Goal: Task Accomplishment & Management: Complete application form

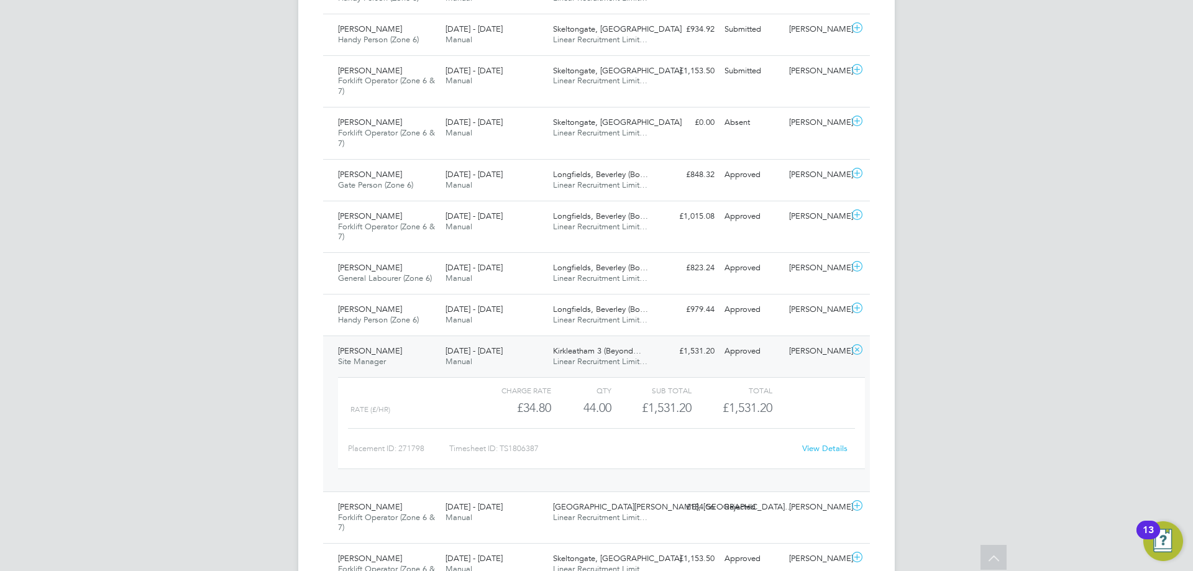
click at [553, 350] on div "Kirkleatham 3 (Beyond… Linear Recruitment Limit…" at bounding box center [602, 356] width 108 height 31
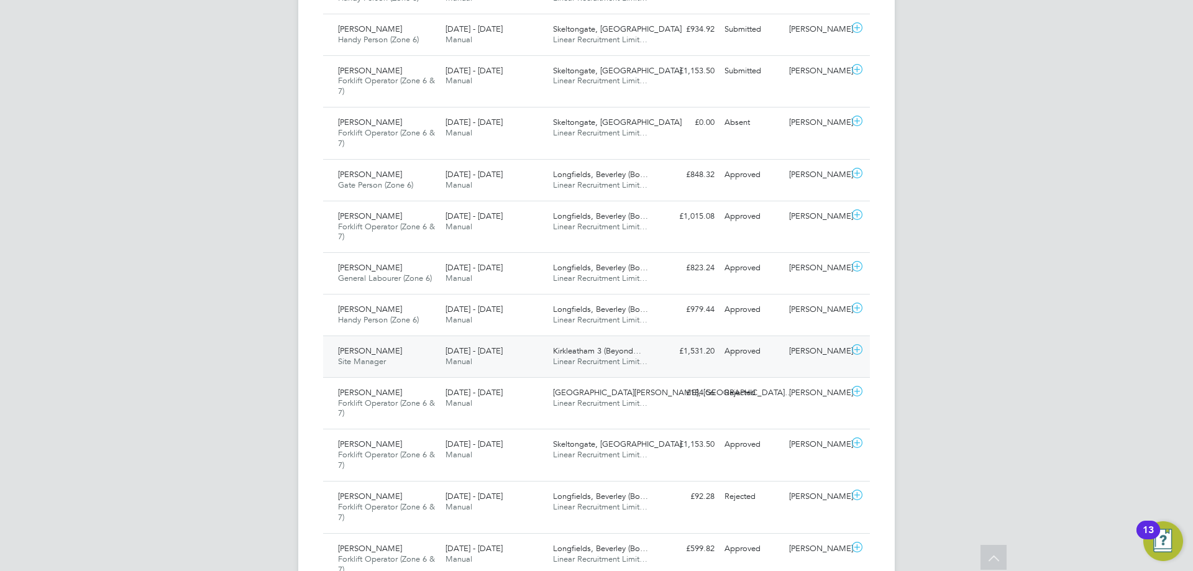
click at [782, 352] on div "Approved" at bounding box center [752, 351] width 65 height 21
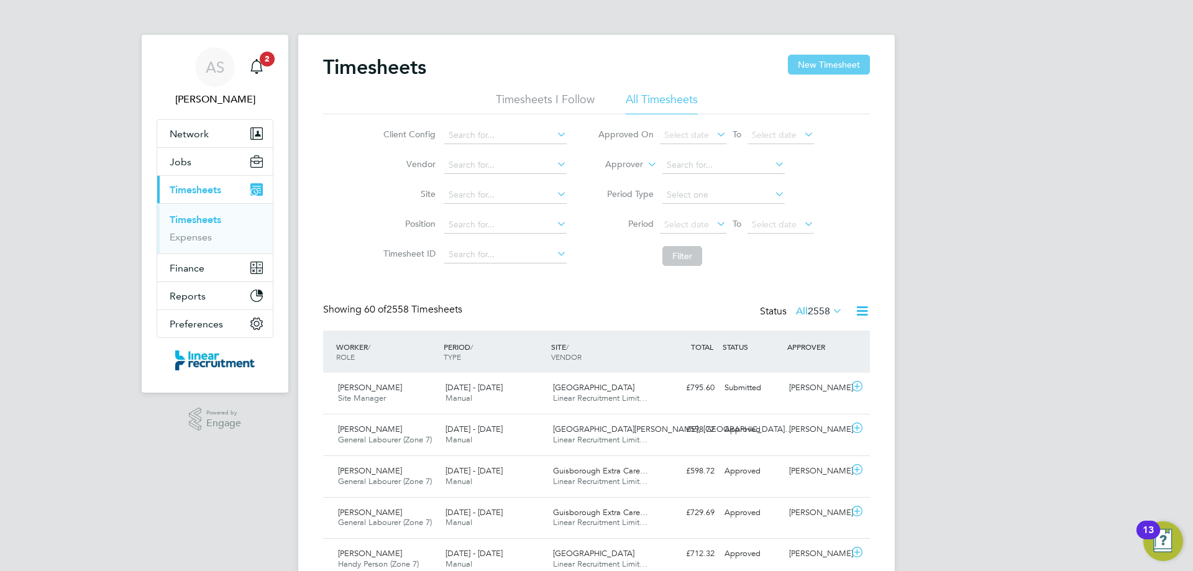
click at [812, 66] on button "New Timesheet" at bounding box center [829, 65] width 82 height 20
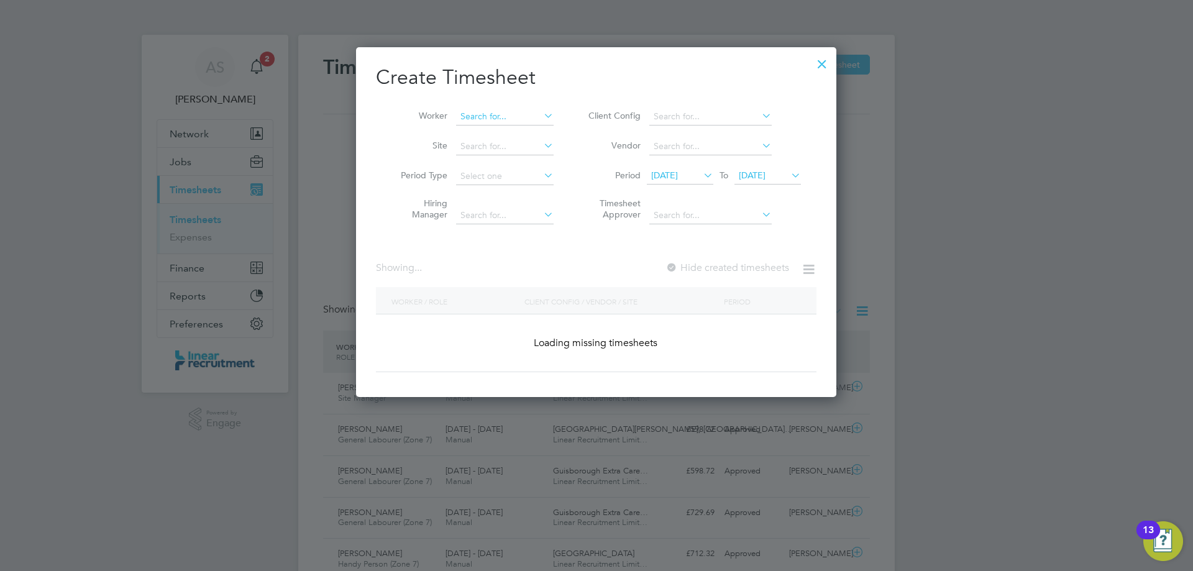
click at [478, 109] on input at bounding box center [505, 116] width 98 height 17
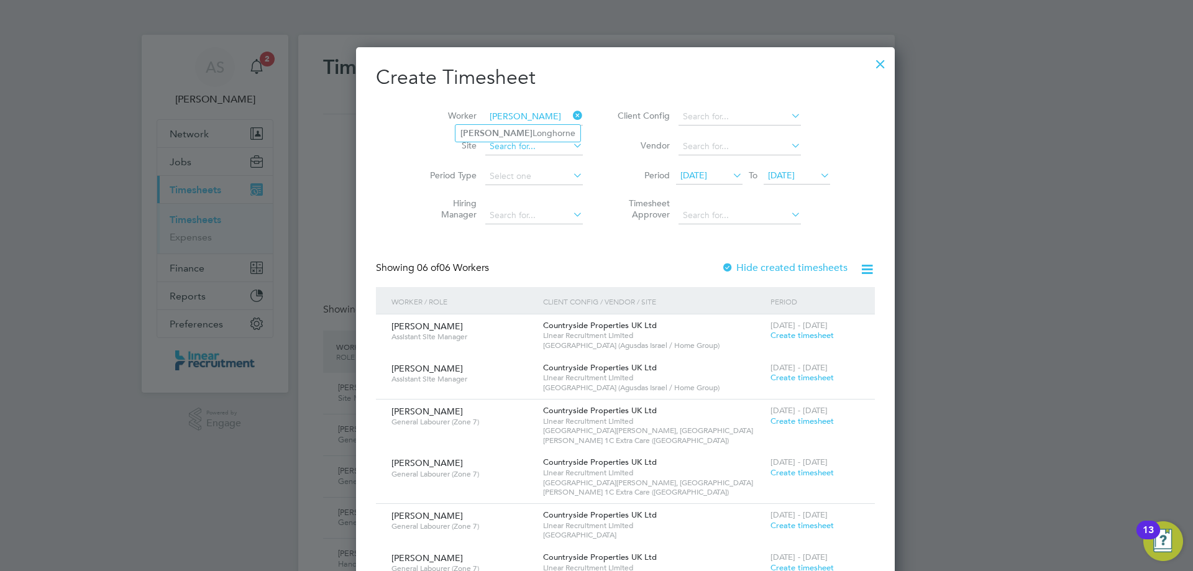
click at [485, 125] on li "Kelvin Longhorne" at bounding box center [518, 133] width 125 height 17
type input "[PERSON_NAME]"
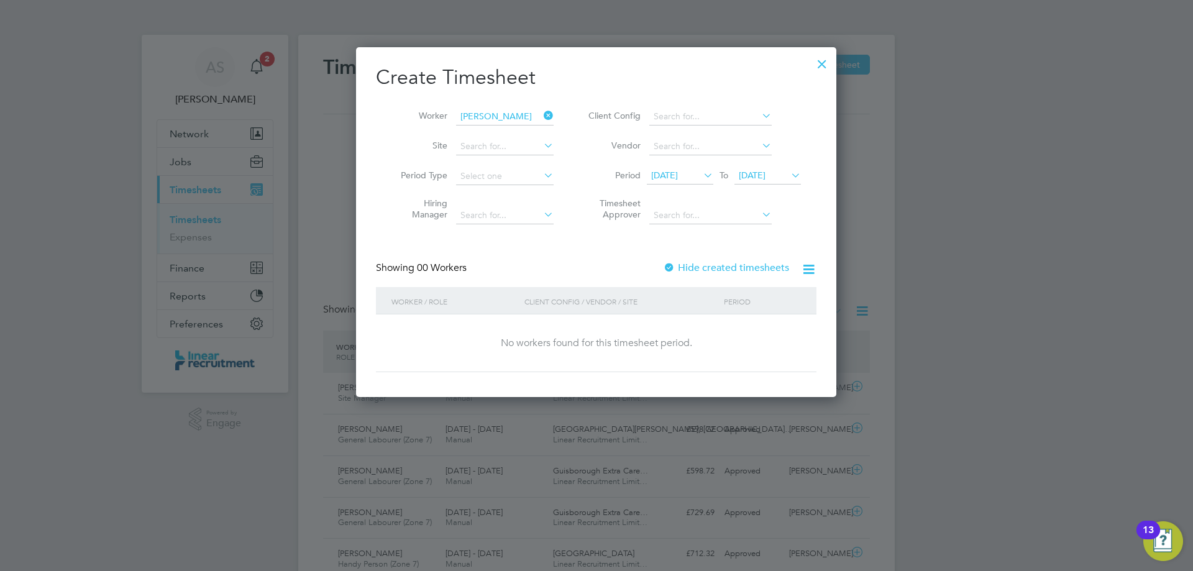
click at [678, 170] on span "12 Aug 2025" at bounding box center [664, 175] width 27 height 11
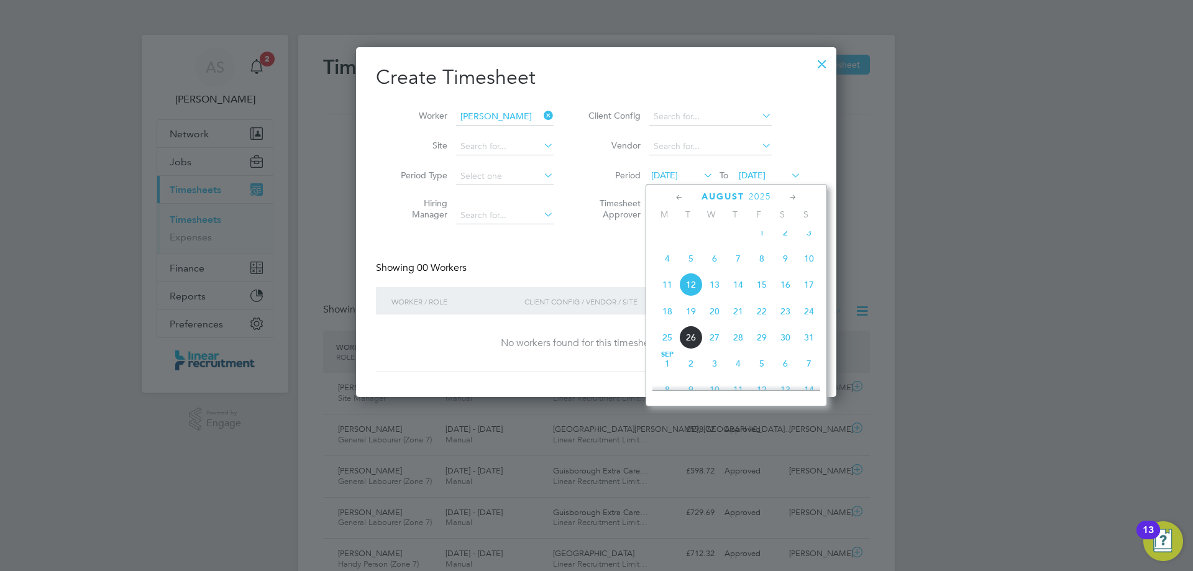
click at [671, 323] on span "18" at bounding box center [668, 312] width 24 height 24
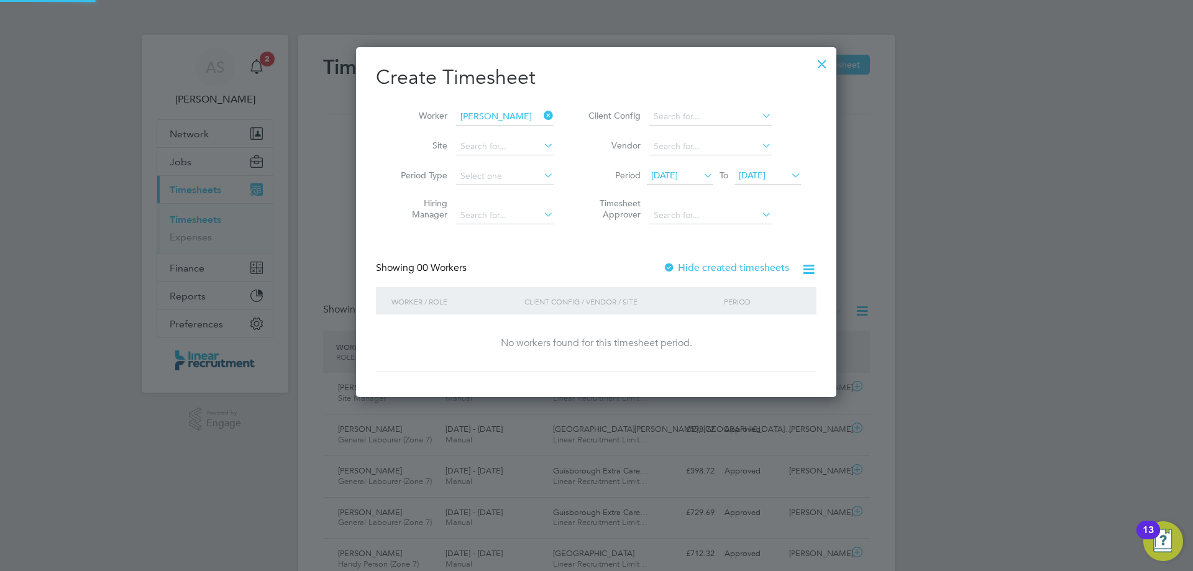
click at [775, 181] on span "[DATE]" at bounding box center [768, 176] width 67 height 17
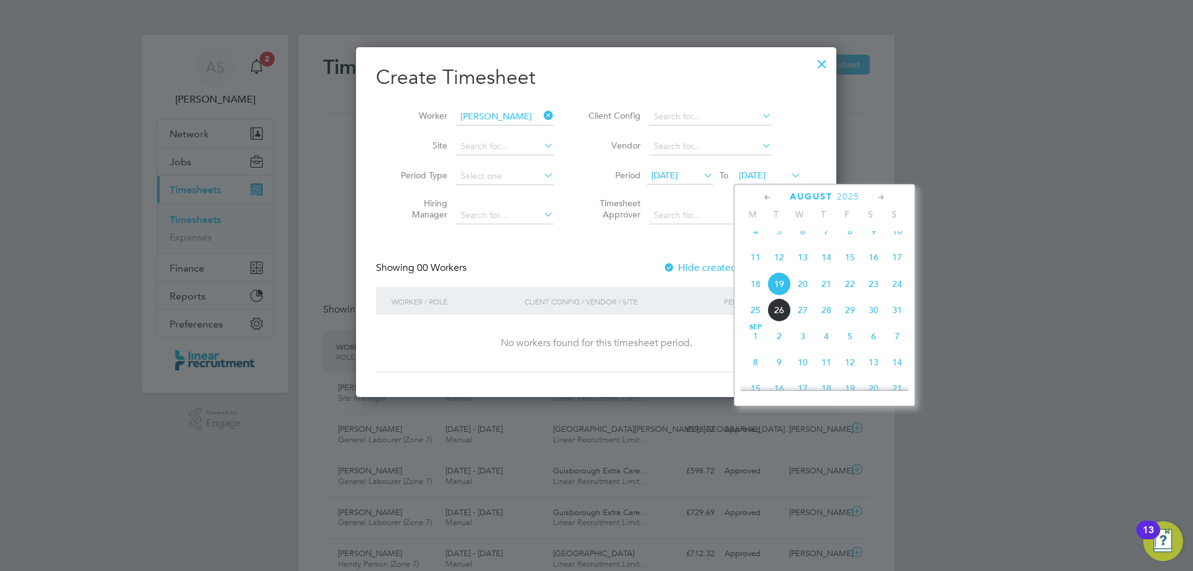
click at [891, 296] on span "24" at bounding box center [898, 284] width 24 height 24
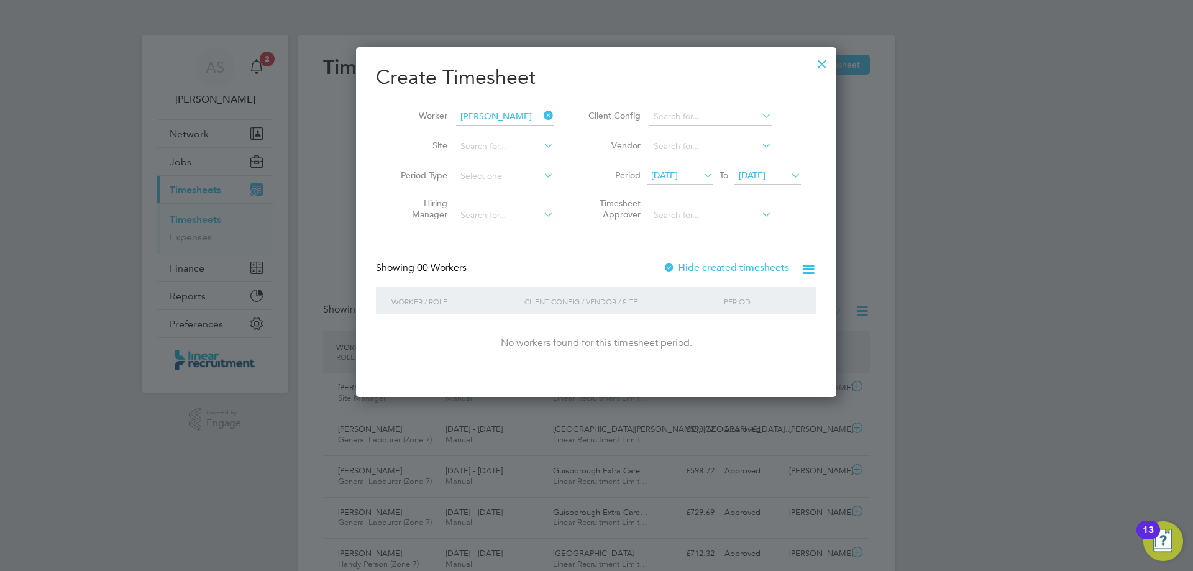
click at [819, 65] on div at bounding box center [822, 61] width 22 height 22
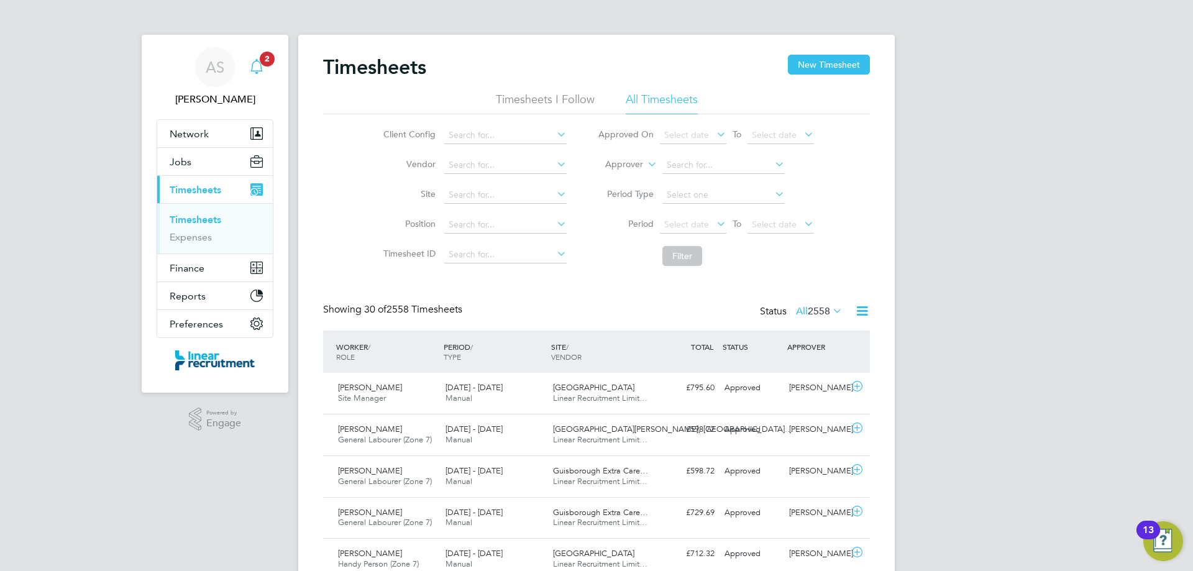
click at [273, 55] on span "2" at bounding box center [267, 59] width 15 height 15
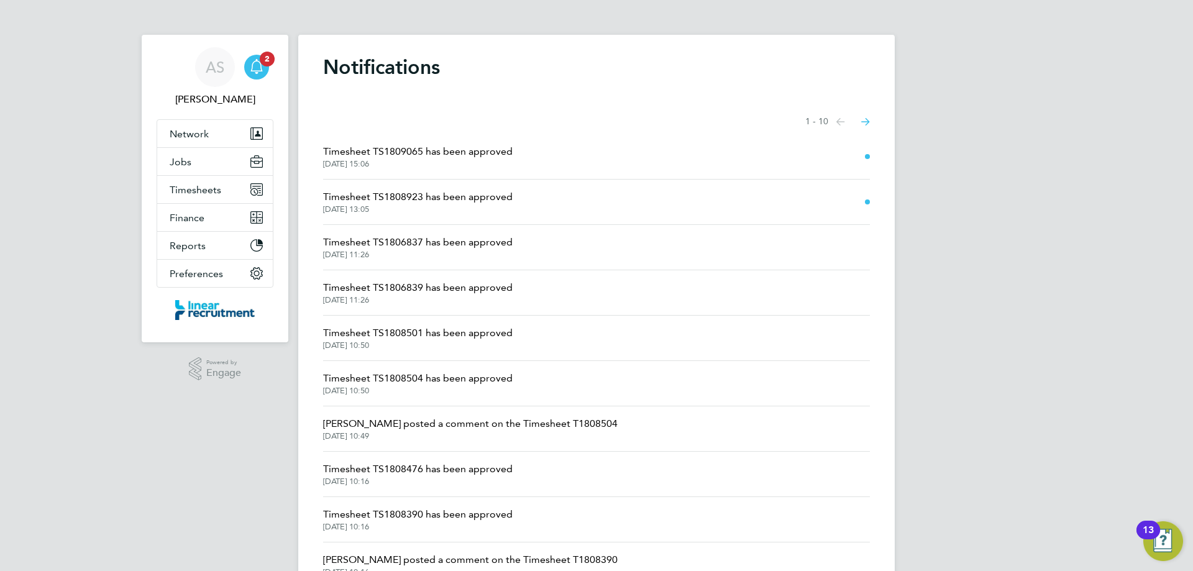
click at [460, 195] on span "Timesheet TS1808923 has been approved" at bounding box center [418, 197] width 190 height 15
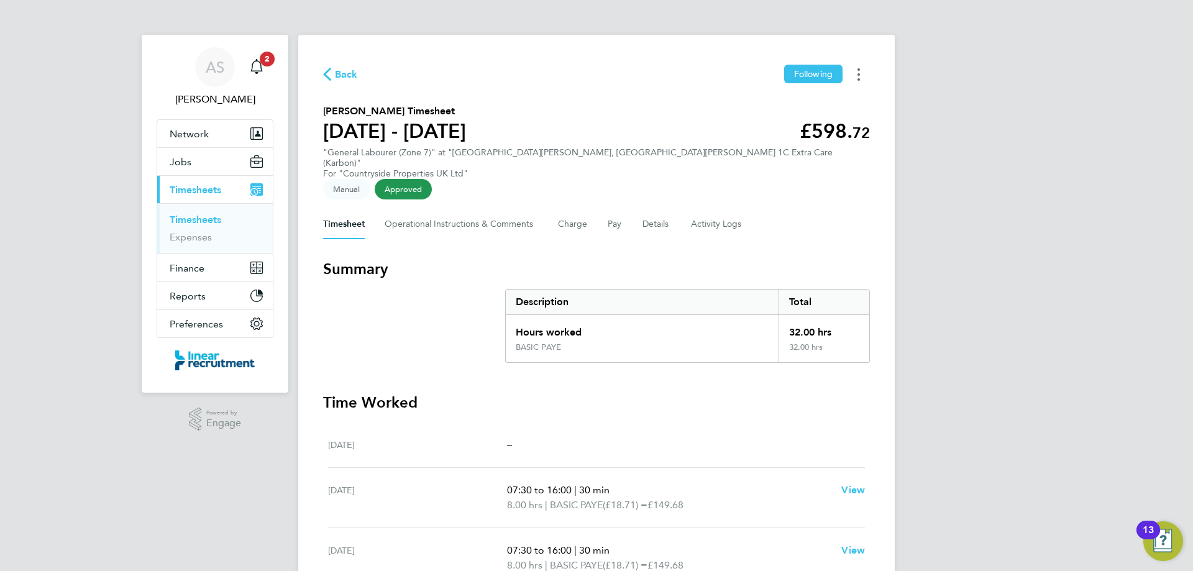
click at [858, 80] on icon "Timesheets Menu" at bounding box center [859, 74] width 2 height 12
click at [764, 100] on link "Download timesheet" at bounding box center [795, 101] width 149 height 25
click at [265, 66] on app-alerts-badge "2" at bounding box center [267, 58] width 16 height 17
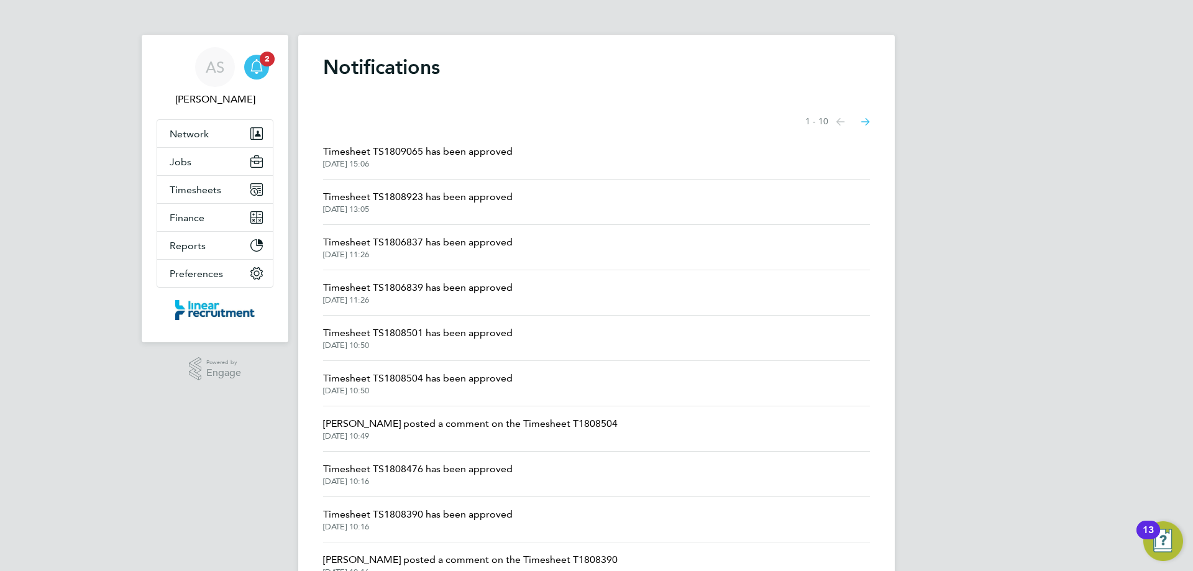
click at [408, 158] on span "Timesheet TS1809065 has been approved" at bounding box center [418, 151] width 190 height 15
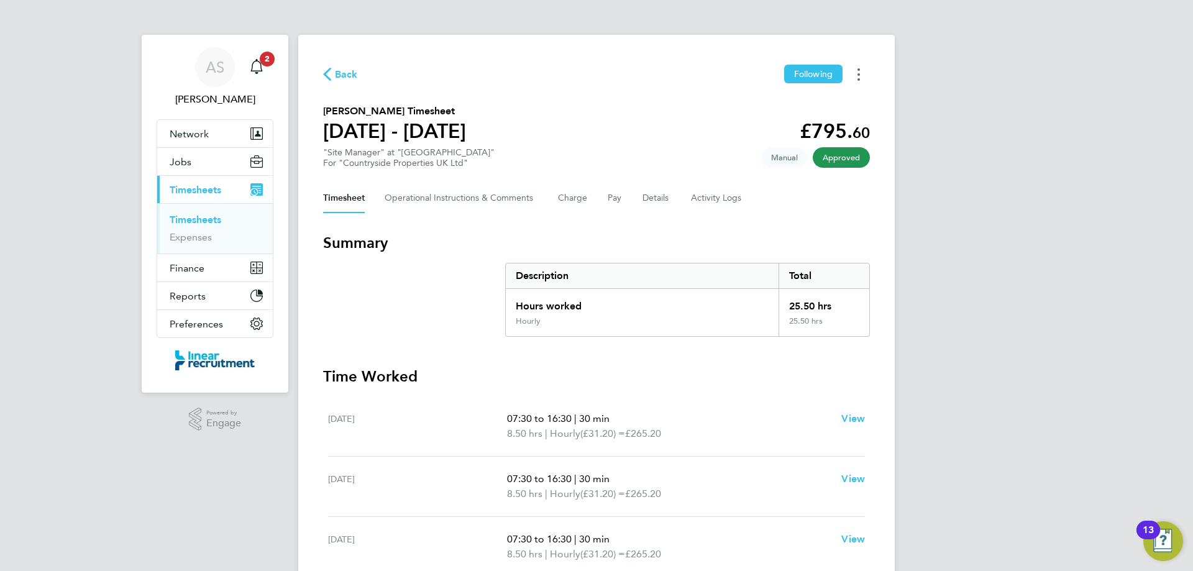
click at [858, 77] on icon "Timesheets Menu" at bounding box center [859, 74] width 2 height 12
click at [739, 108] on link "Download timesheet" at bounding box center [795, 101] width 149 height 25
click at [858, 67] on button "Timesheets Menu" at bounding box center [859, 74] width 22 height 19
click at [842, 98] on link "Download timesheet" at bounding box center [795, 101] width 149 height 25
click at [339, 68] on span "Back" at bounding box center [346, 74] width 23 height 15
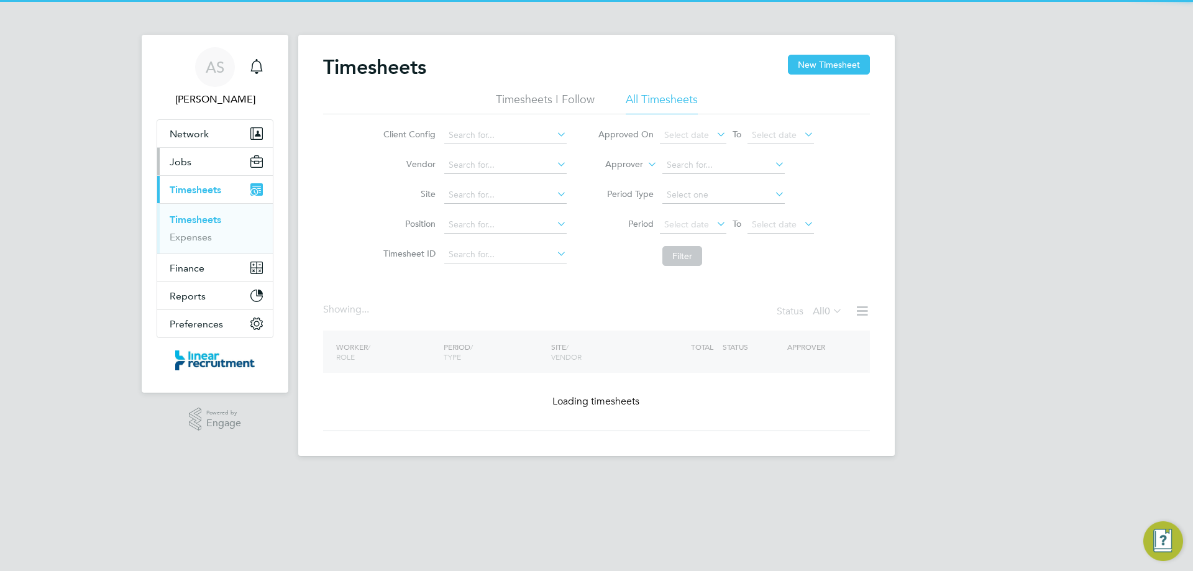
click at [204, 159] on button "Jobs" at bounding box center [215, 161] width 116 height 27
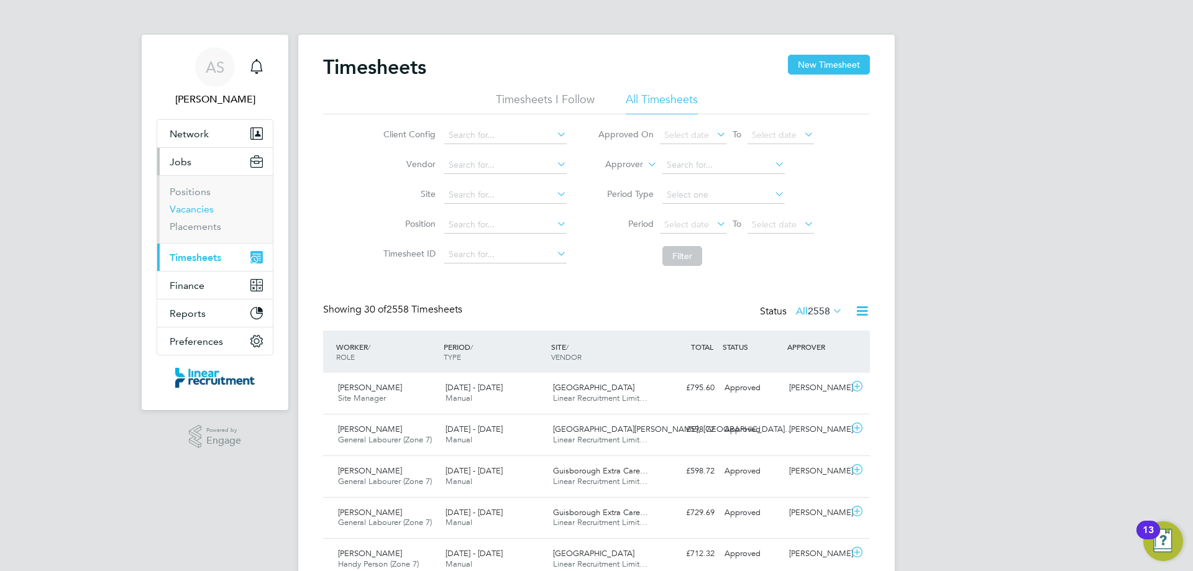
click at [203, 206] on link "Vacancies" at bounding box center [192, 209] width 44 height 12
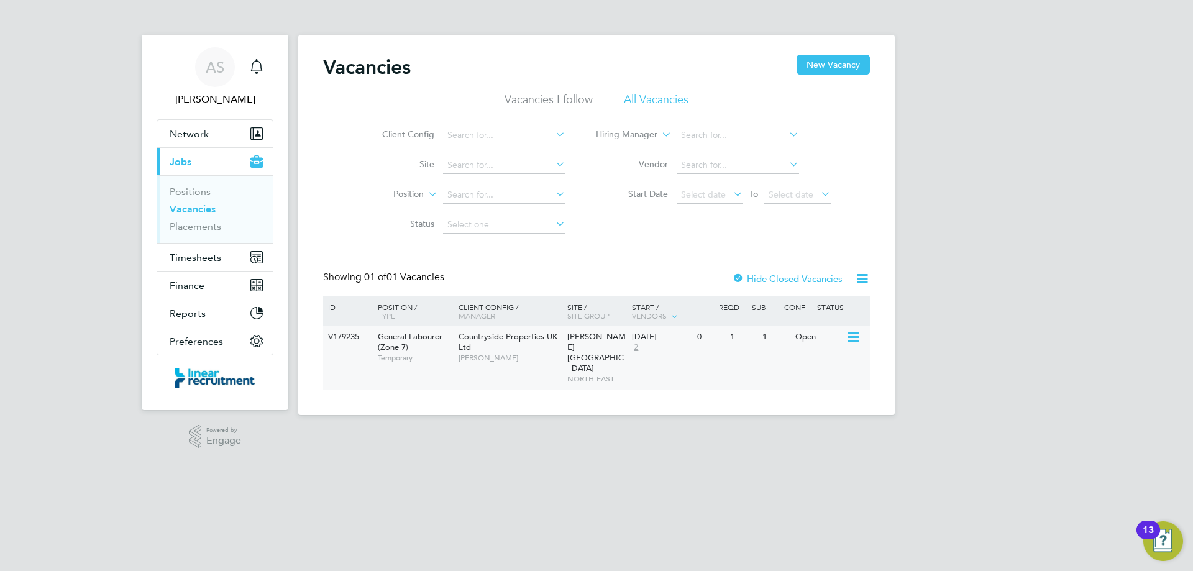
click at [859, 334] on icon at bounding box center [852, 337] width 12 height 15
click at [820, 362] on li "View Details" at bounding box center [824, 365] width 72 height 17
click at [185, 264] on button "Timesheets" at bounding box center [215, 257] width 116 height 27
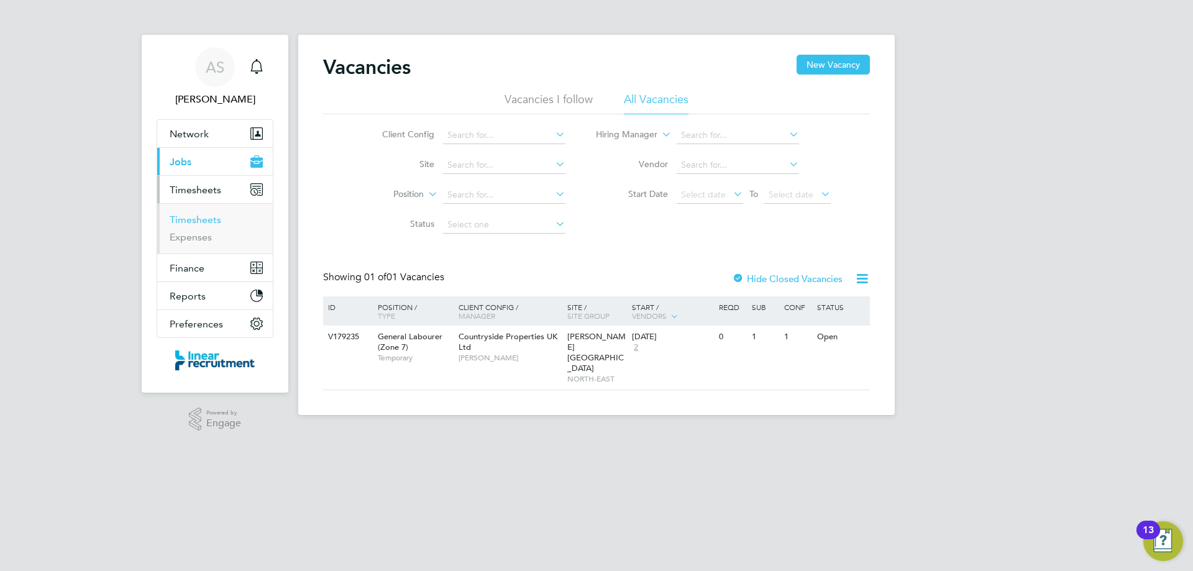
click at [190, 219] on link "Timesheets" at bounding box center [196, 220] width 52 height 12
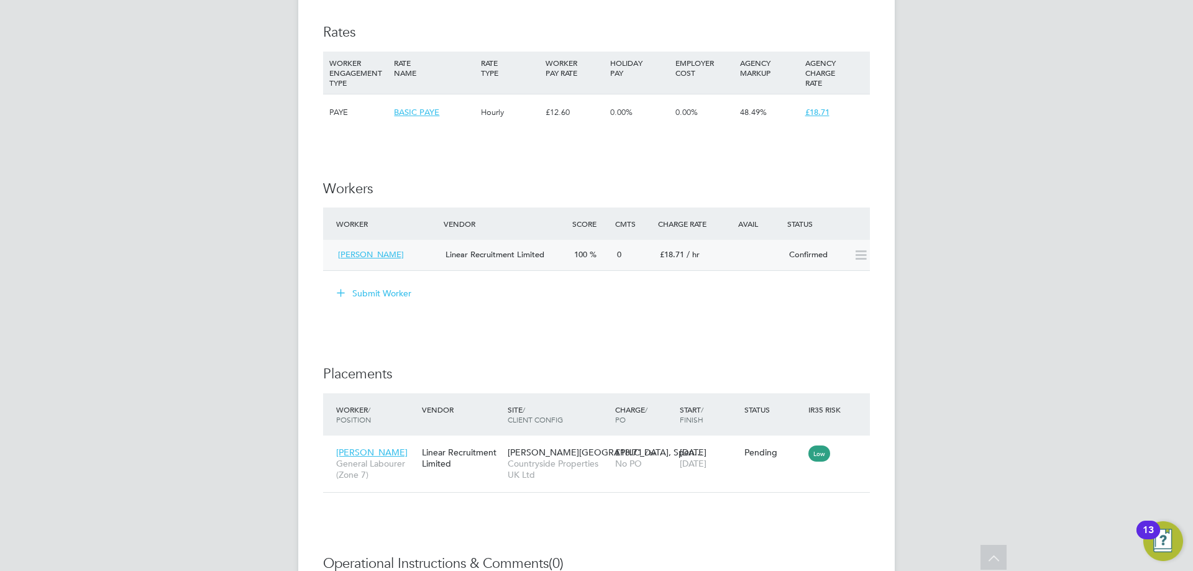
scroll to position [1057, 0]
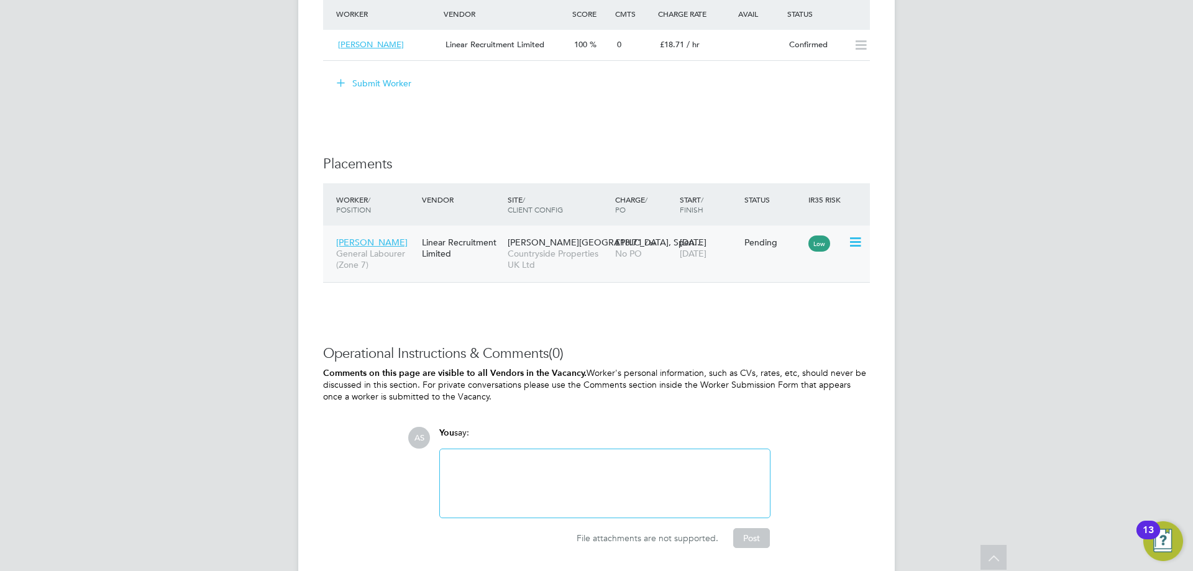
click at [855, 239] on icon at bounding box center [854, 242] width 12 height 15
click at [792, 316] on li "Start" at bounding box center [817, 318] width 88 height 17
type input "[PERSON_NAME]"
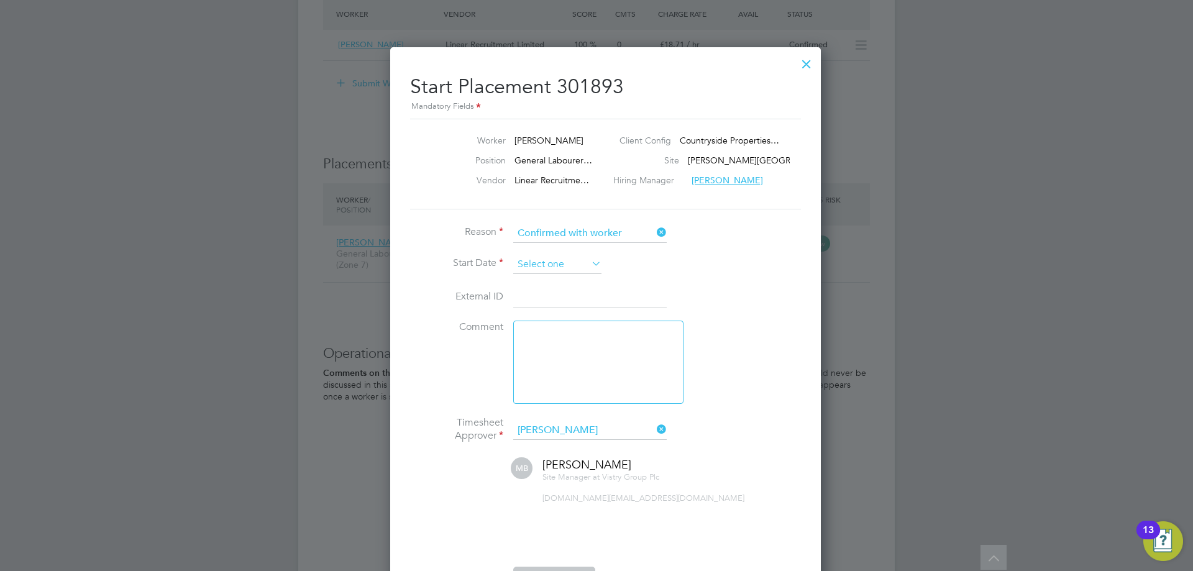
click at [551, 264] on input at bounding box center [557, 264] width 88 height 19
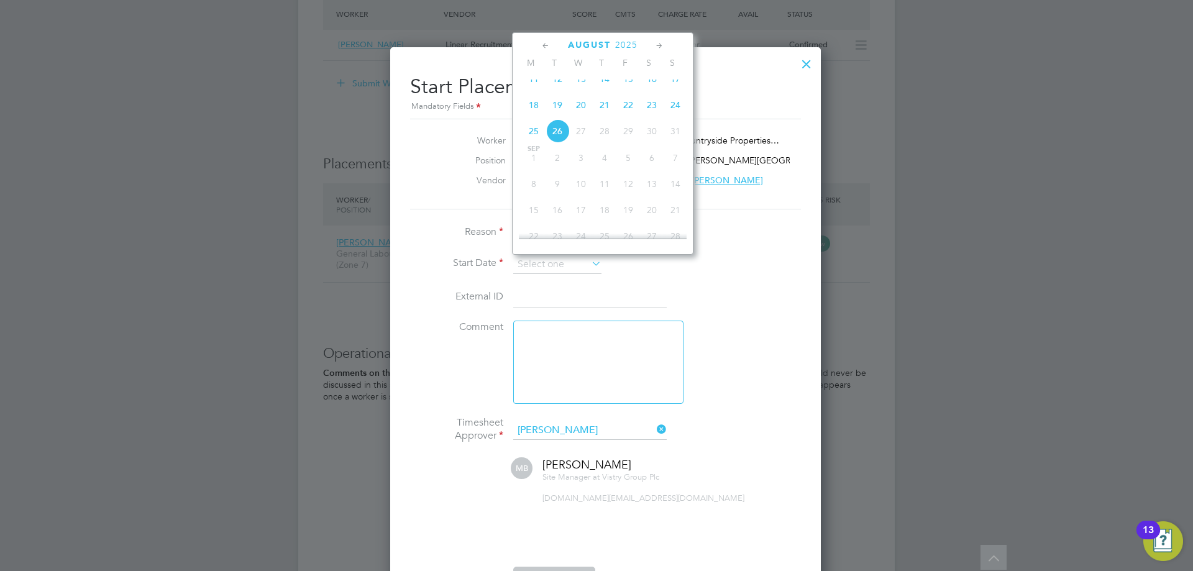
click at [796, 65] on div at bounding box center [807, 61] width 22 height 22
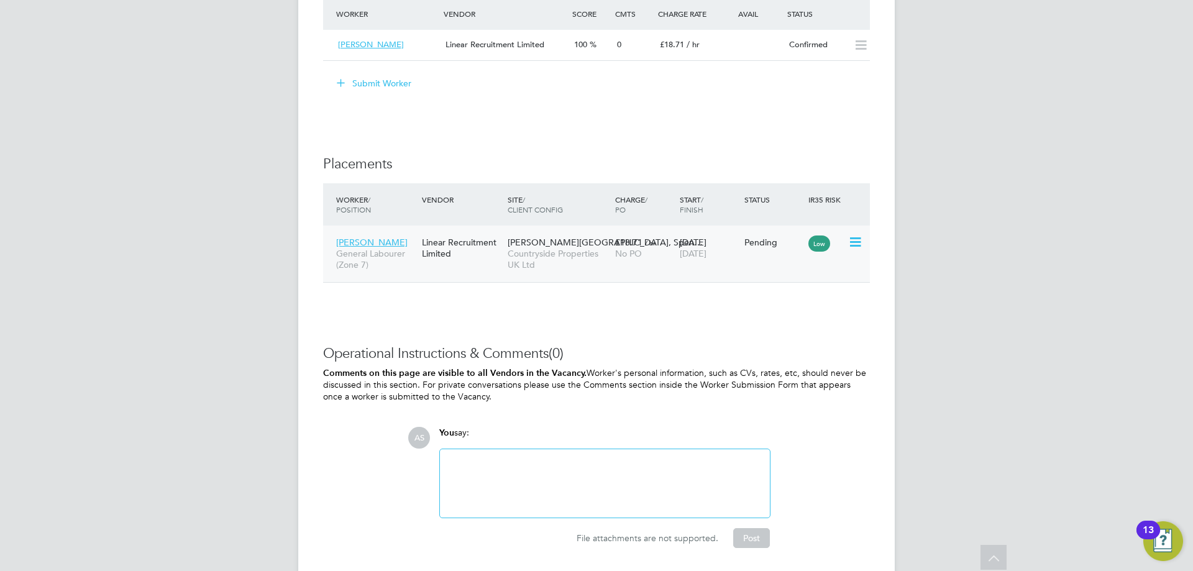
click at [855, 239] on icon at bounding box center [854, 242] width 12 height 15
click at [791, 318] on li "Start" at bounding box center [817, 318] width 88 height 17
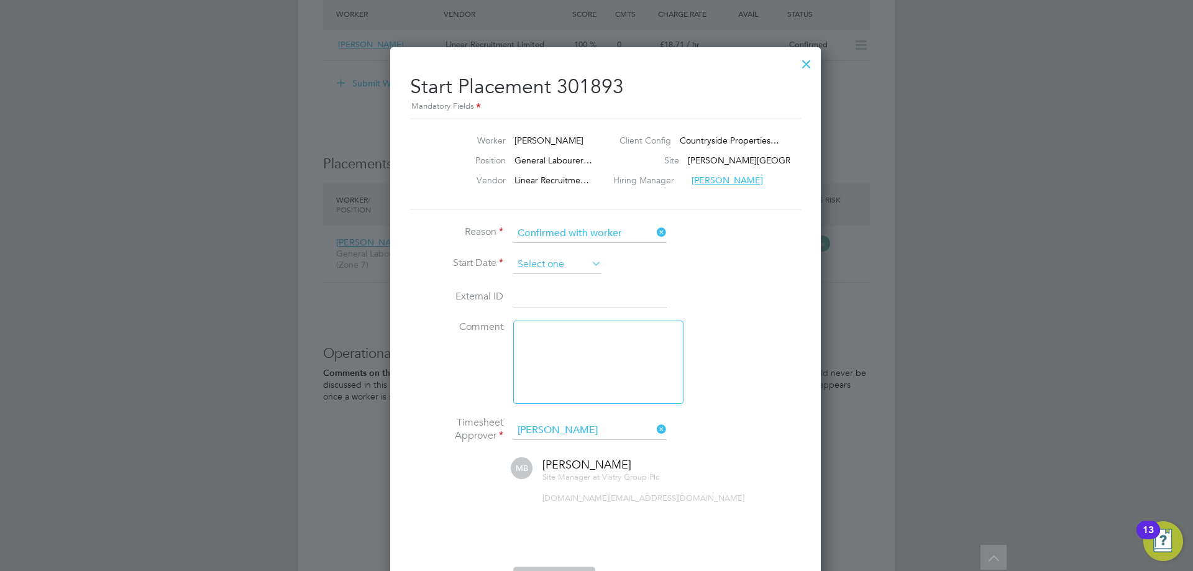
click at [561, 259] on input at bounding box center [557, 264] width 88 height 19
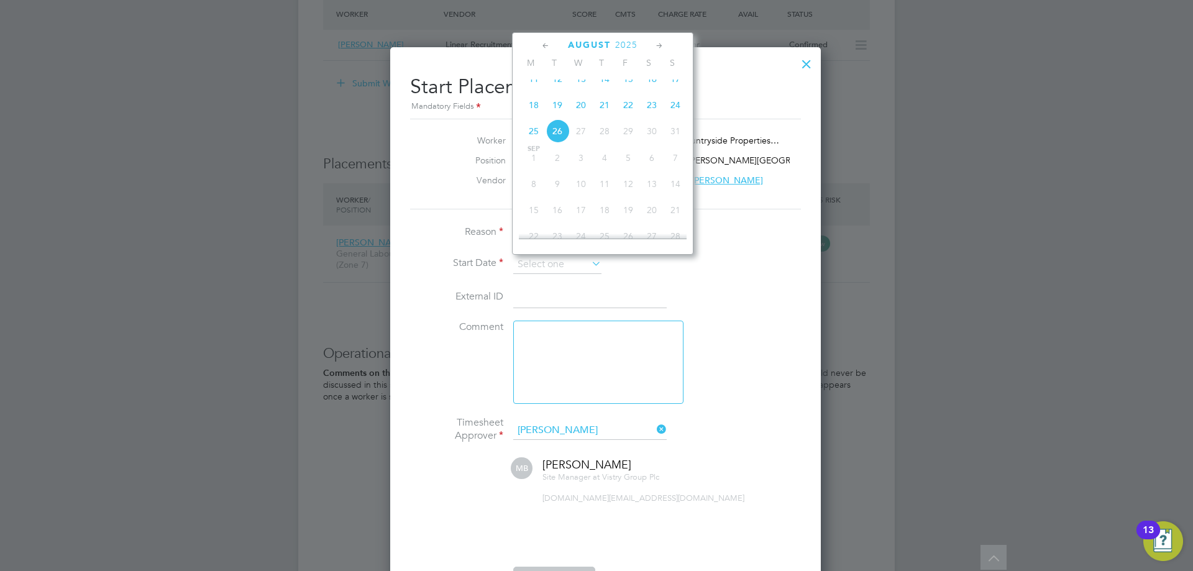
click at [554, 110] on span "19" at bounding box center [558, 105] width 24 height 24
type input "[DATE]"
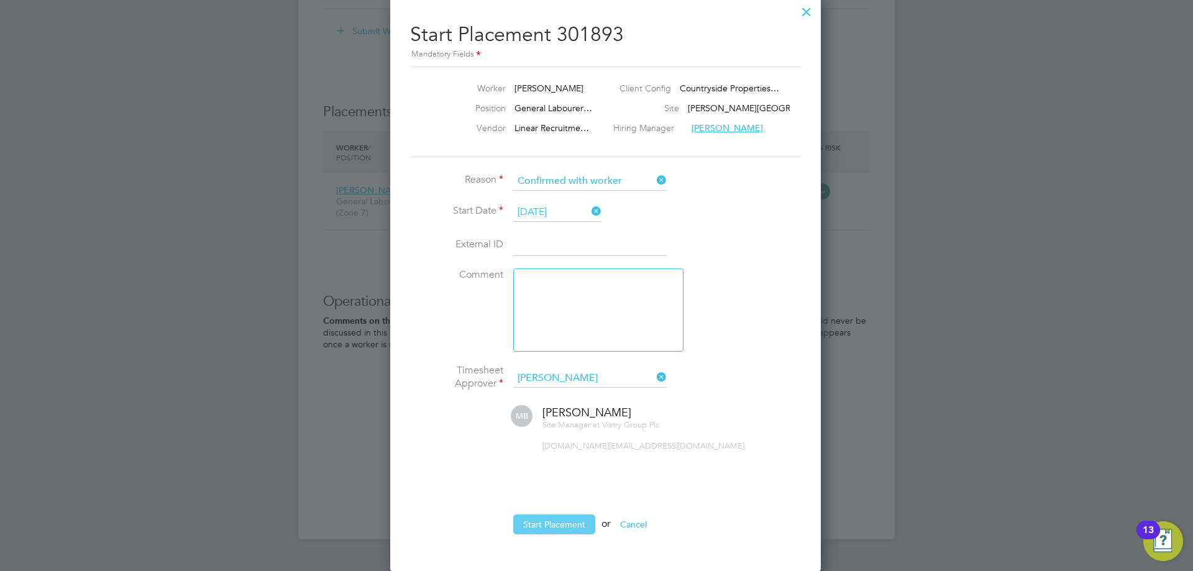
click at [531, 521] on button "Start Placement" at bounding box center [554, 525] width 82 height 20
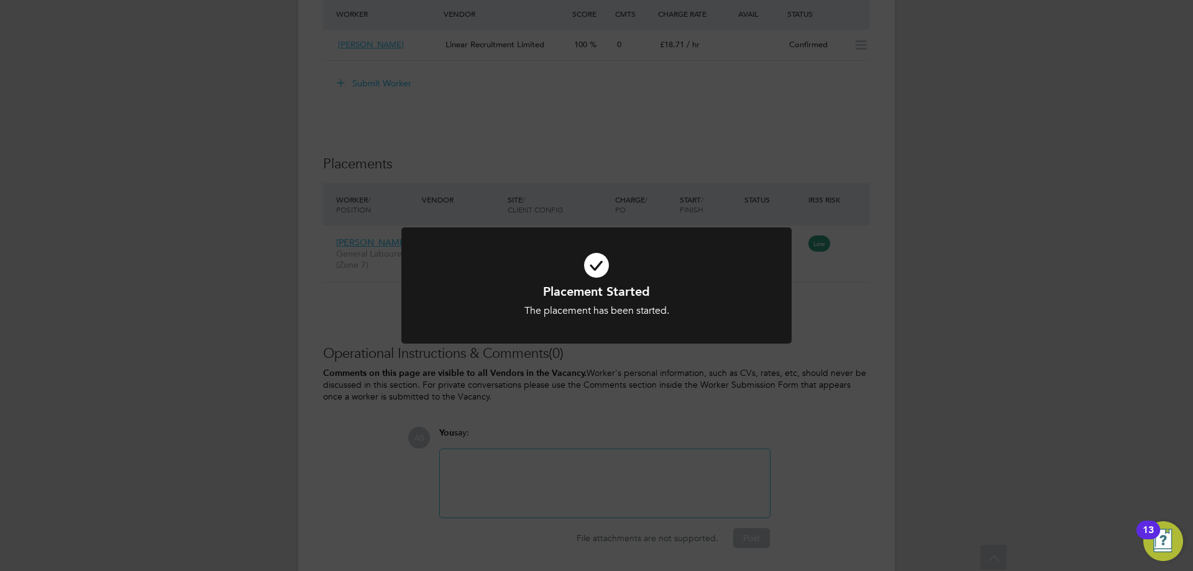
click at [656, 379] on div "Placement Started The placement has been started. Cancel Okay" at bounding box center [596, 285] width 1193 height 571
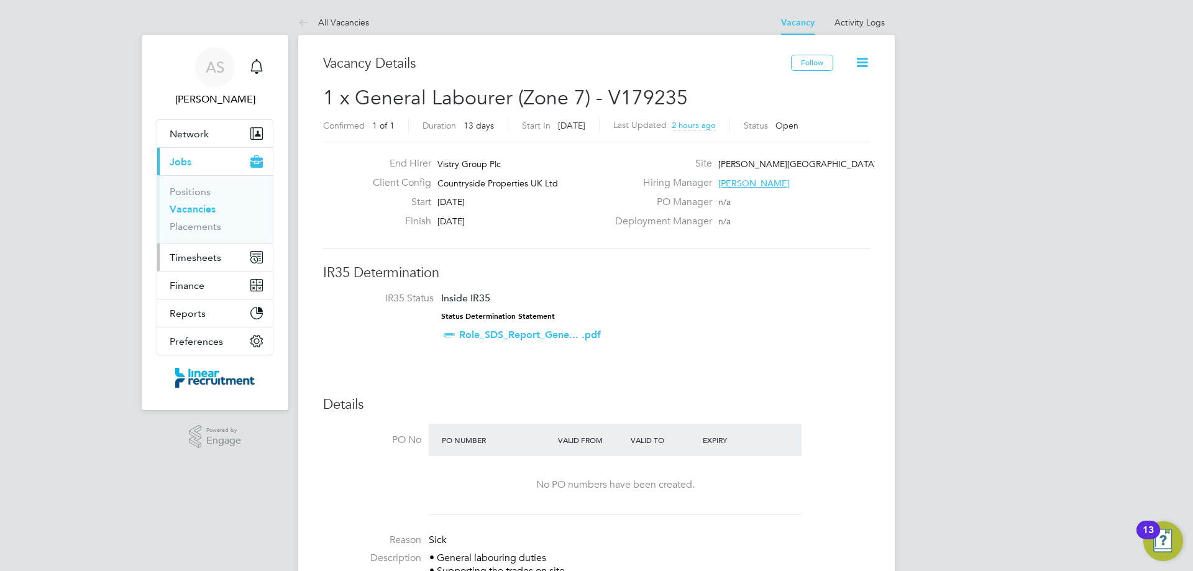
click at [232, 254] on button "Timesheets" at bounding box center [215, 257] width 116 height 27
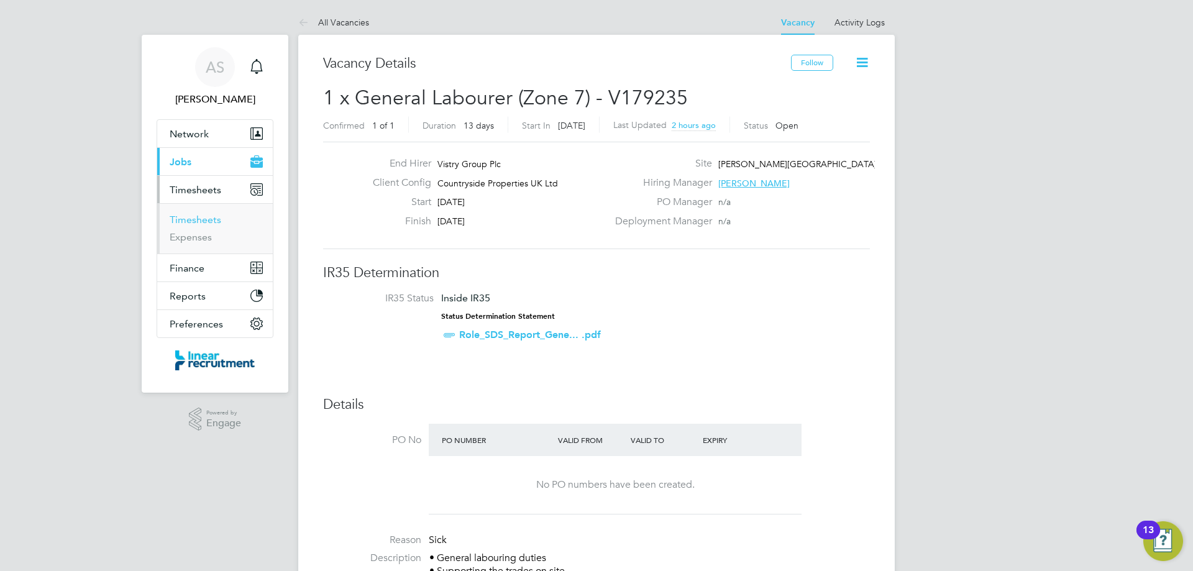
click at [201, 221] on link "Timesheets" at bounding box center [196, 220] width 52 height 12
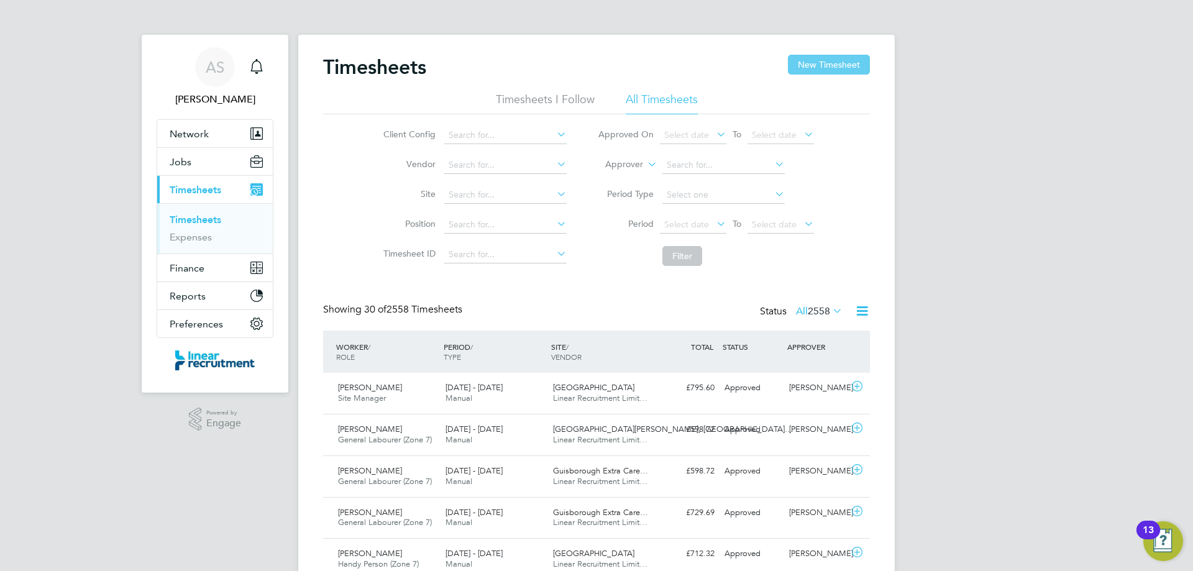
click at [855, 64] on button "New Timesheet" at bounding box center [829, 65] width 82 height 20
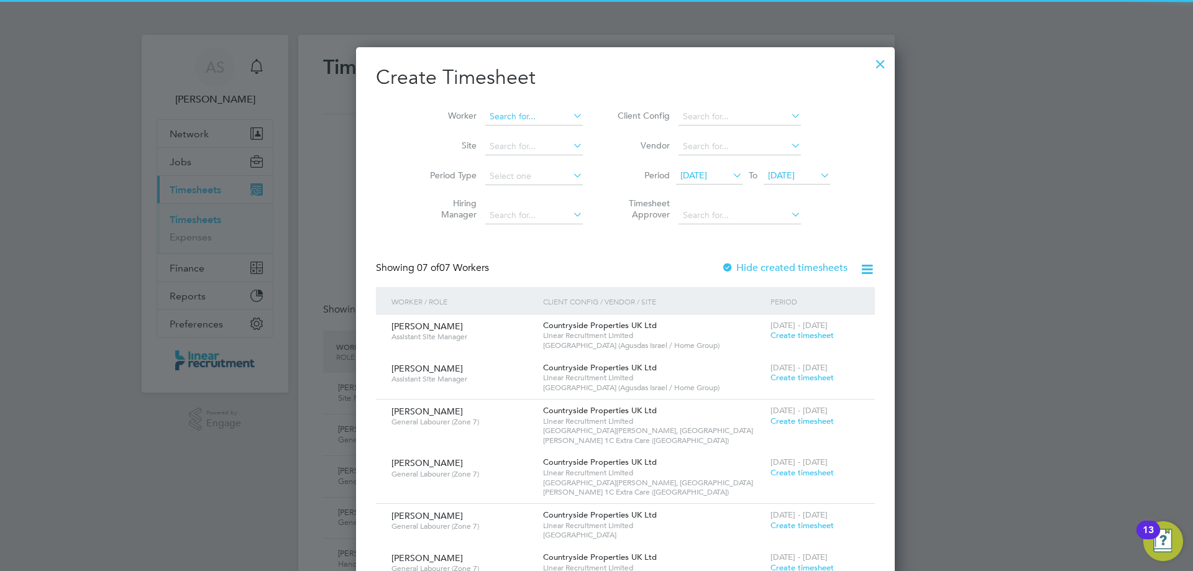
click at [485, 116] on input at bounding box center [534, 116] width 98 height 17
click at [485, 132] on li "Kelvin Longhor ne" at bounding box center [520, 133] width 129 height 17
type input "[PERSON_NAME]"
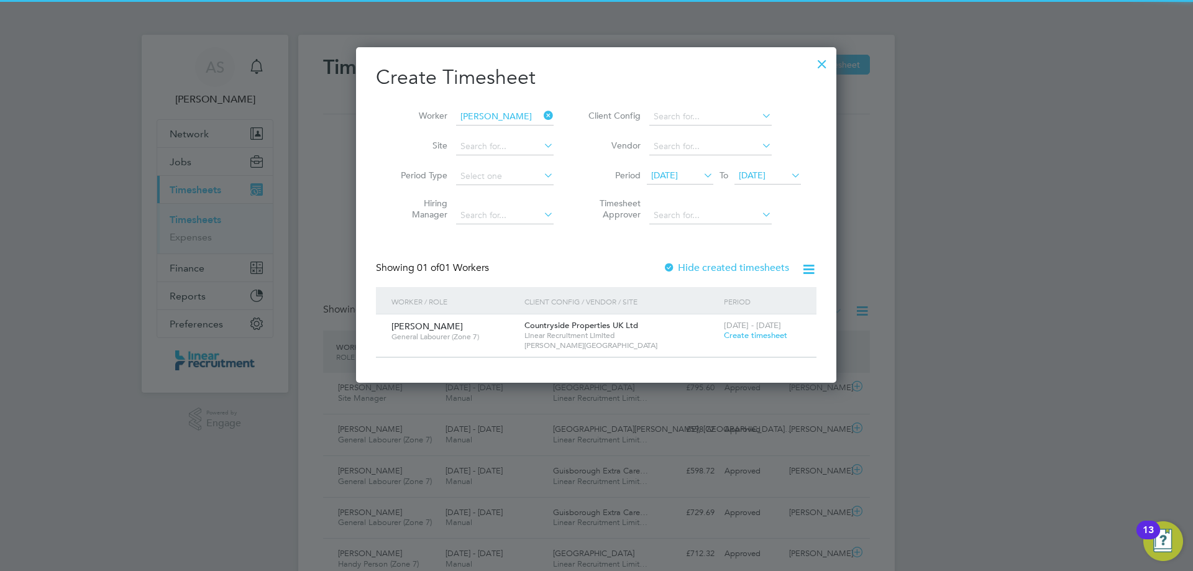
click at [737, 332] on span "Create timesheet" at bounding box center [755, 335] width 63 height 11
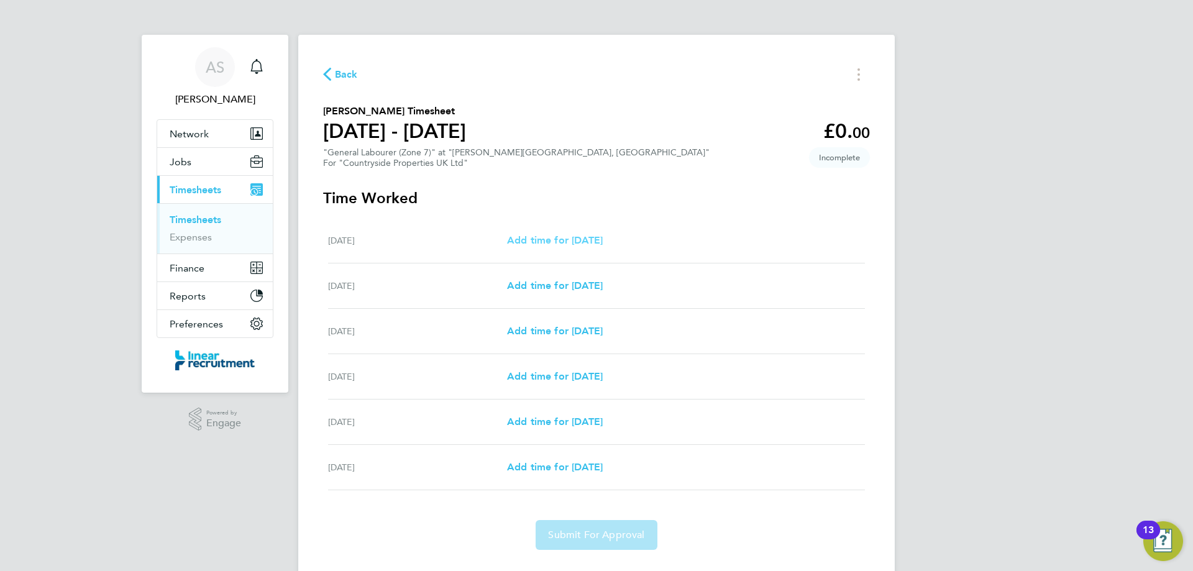
click at [571, 236] on span "Add time for Tue 19 Aug" at bounding box center [555, 240] width 96 height 12
select select "30"
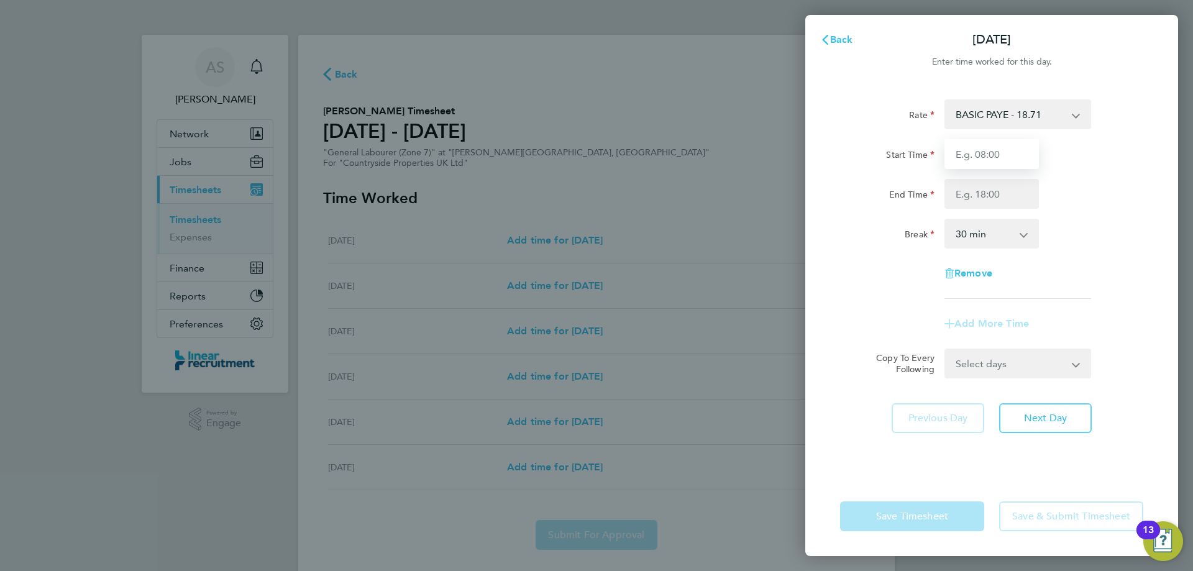
click at [983, 153] on input "Start Time" at bounding box center [992, 154] width 94 height 30
type input "07:30"
click at [999, 193] on input "End Time" at bounding box center [992, 194] width 94 height 30
type input "16:30"
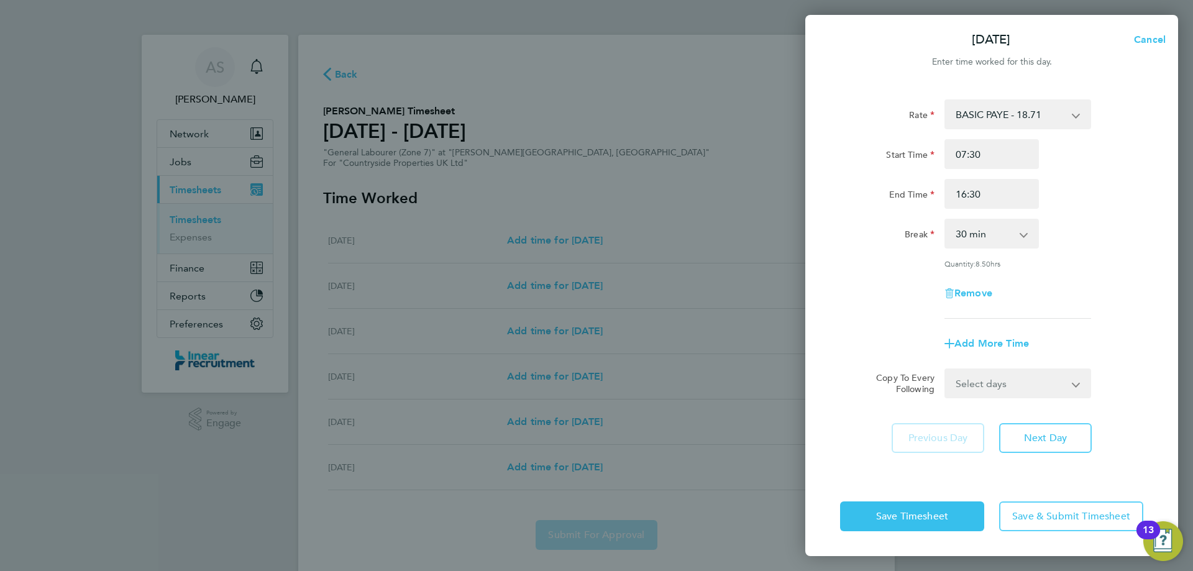
click at [1087, 233] on div "Break 0 min 15 min 30 min 45 min 60 min 75 min 90 min" at bounding box center [991, 234] width 313 height 30
click at [1008, 386] on select "Select days Day Weekday (Mon-Fri) Weekend (Sat-Sun) Wednesday Thursday Friday S…" at bounding box center [1011, 383] width 131 height 27
click at [1024, 380] on select "Select days Day Weekday (Mon-Fri) Weekend (Sat-Sun) Wednesday Thursday Friday S…" at bounding box center [1011, 383] width 131 height 27
click at [1034, 438] on span "Next Day" at bounding box center [1045, 438] width 43 height 12
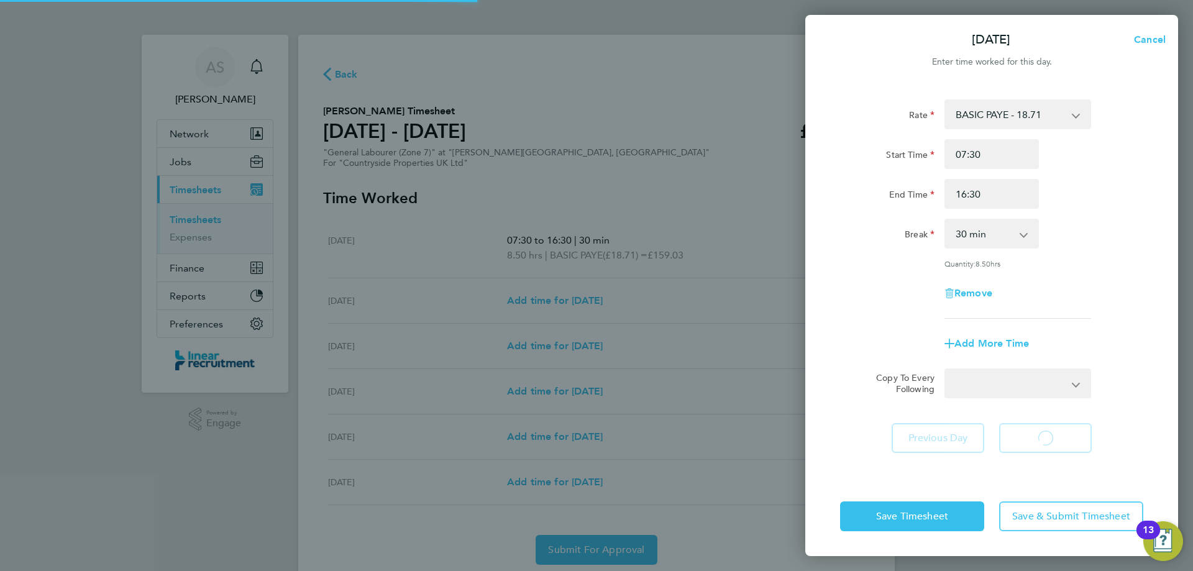
select select "30"
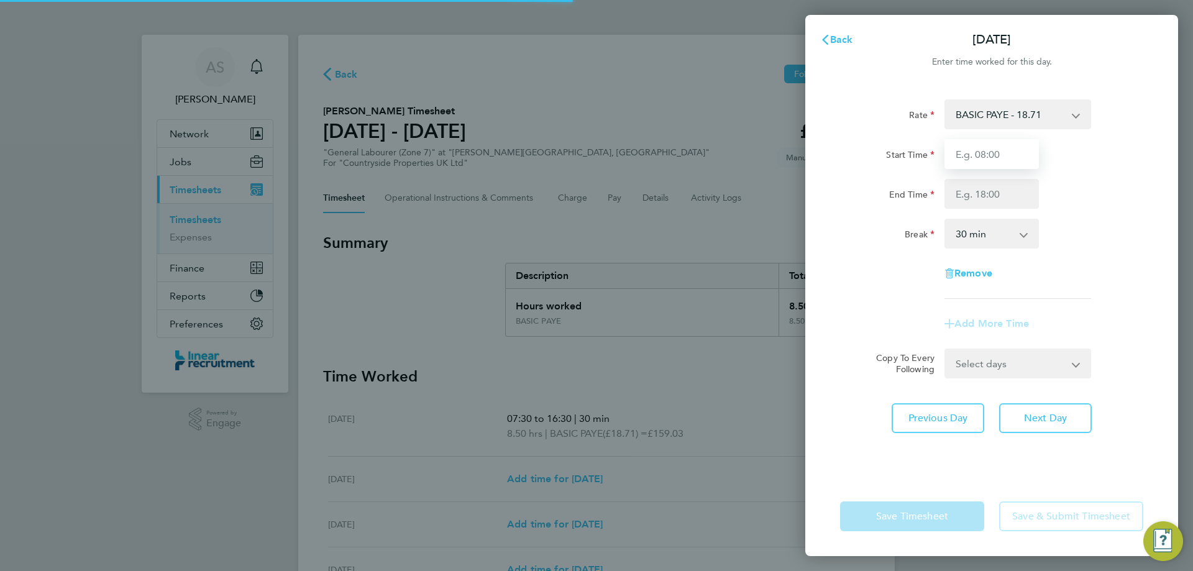
drag, startPoint x: 993, startPoint y: 183, endPoint x: 986, endPoint y: 151, distance: 33.2
click at [986, 151] on input "Start Time" at bounding box center [992, 154] width 94 height 30
type input "07:30"
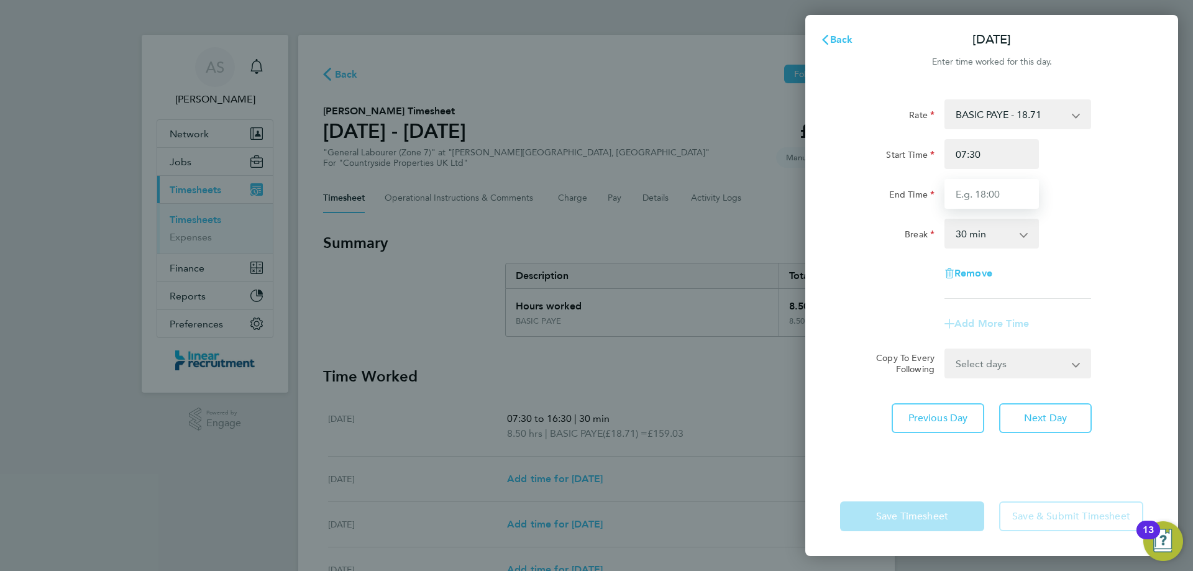
click at [989, 186] on input "End Time" at bounding box center [992, 194] width 94 height 30
type input "17:00"
click at [1111, 267] on div "Rate BASIC PAYE - 18.71 Start Time 07:30 End Time 17:00 Break 0 min 15 min 30 m…" at bounding box center [991, 199] width 303 height 200
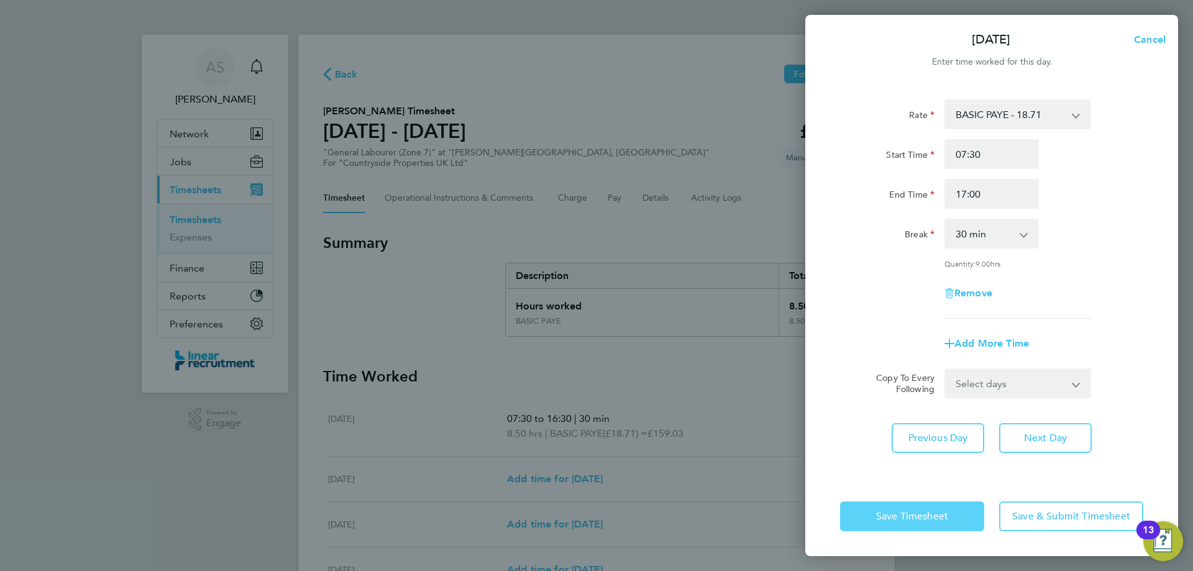
click at [930, 516] on span "Save Timesheet" at bounding box center [912, 516] width 72 height 12
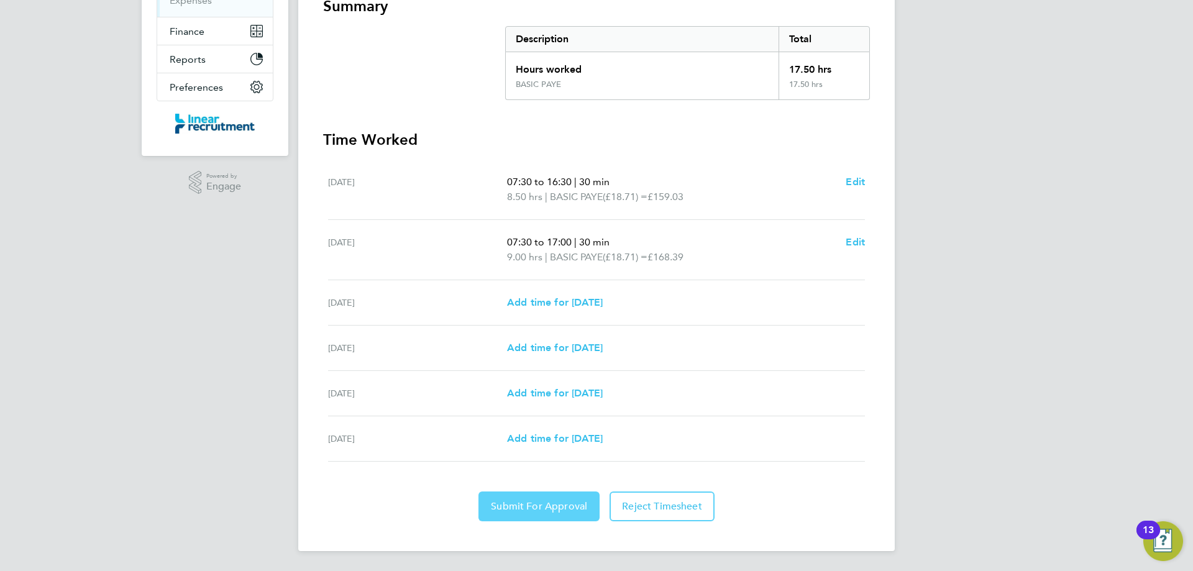
click at [540, 497] on button "Submit For Approval" at bounding box center [539, 507] width 121 height 30
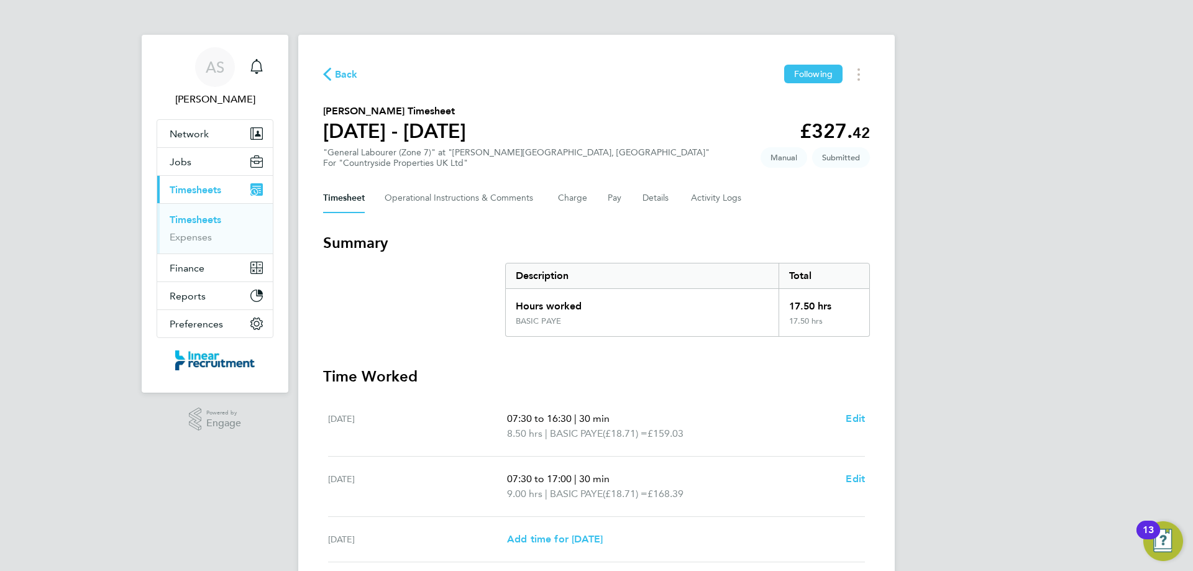
click at [334, 74] on span "Back" at bounding box center [340, 74] width 35 height 12
